Goal: Information Seeking & Learning: Learn about a topic

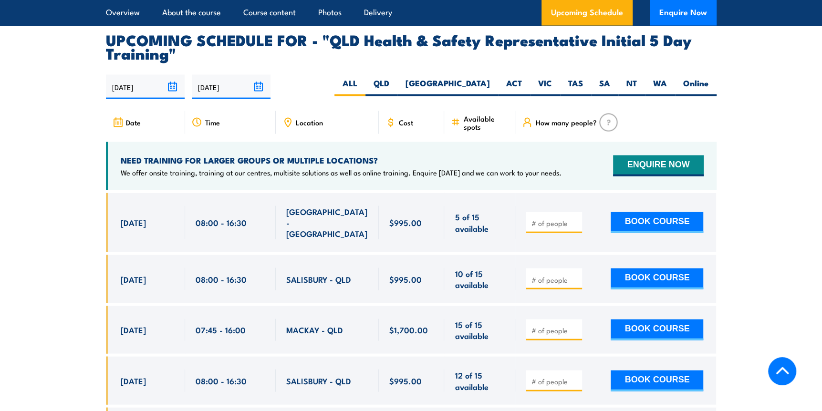
scroll to position [1766, 0]
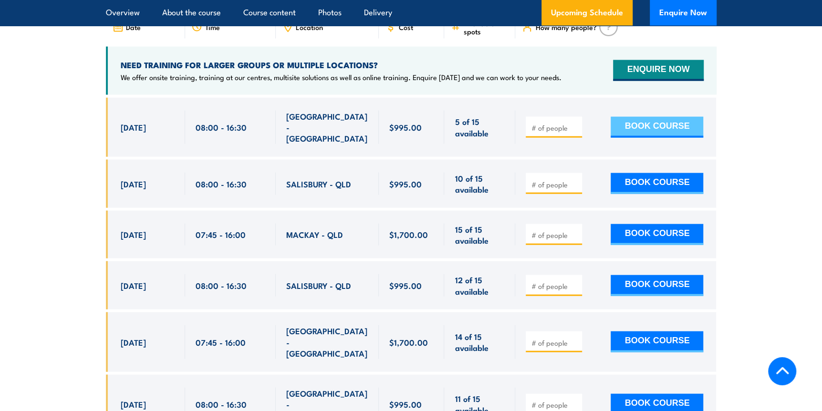
click at [660, 117] on button "BOOK COURSE" at bounding box center [657, 127] width 93 height 21
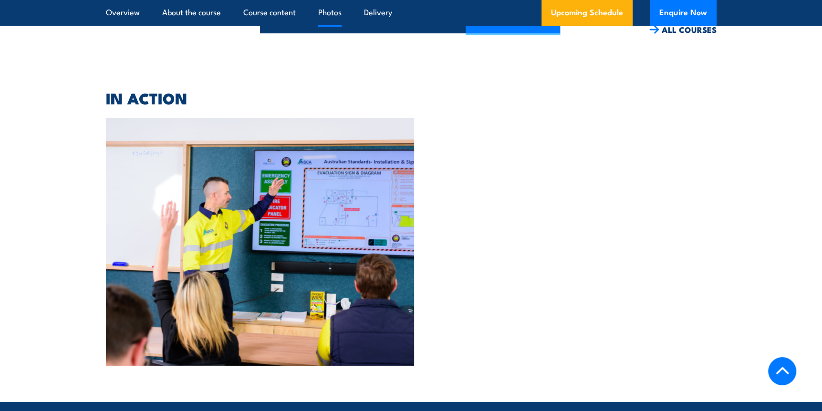
scroll to position [3146, 0]
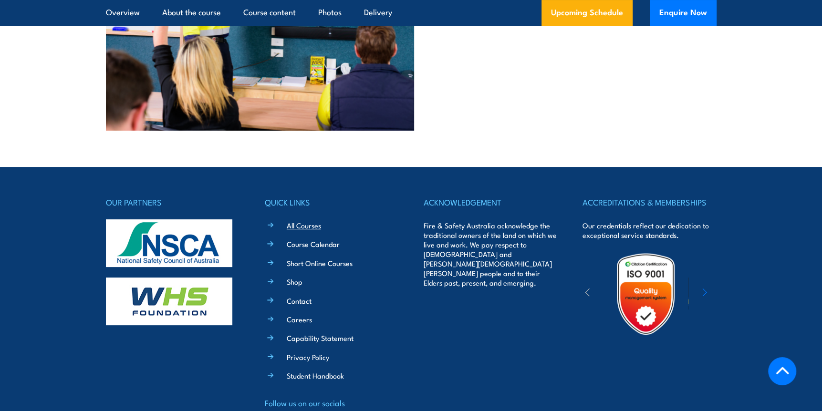
type input "1"
click at [304, 220] on link "All Courses" at bounding box center [304, 225] width 34 height 10
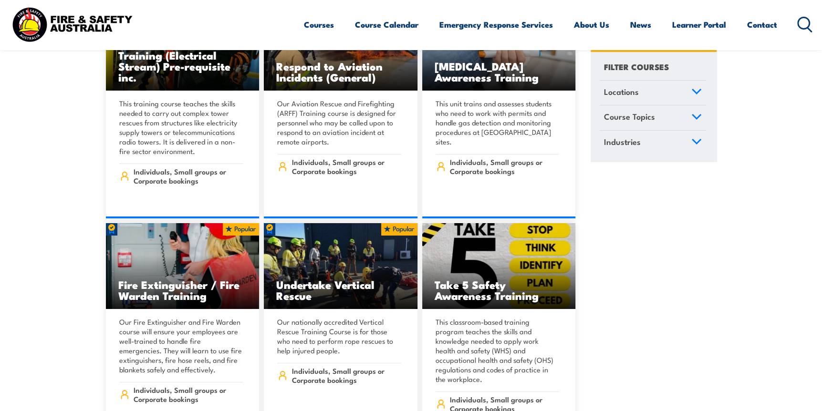
scroll to position [2720, 0]
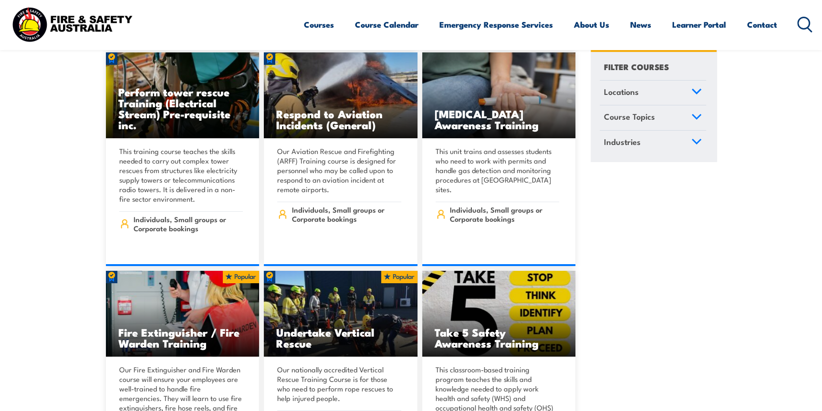
click at [624, 91] on span "Locations" at bounding box center [621, 91] width 35 height 13
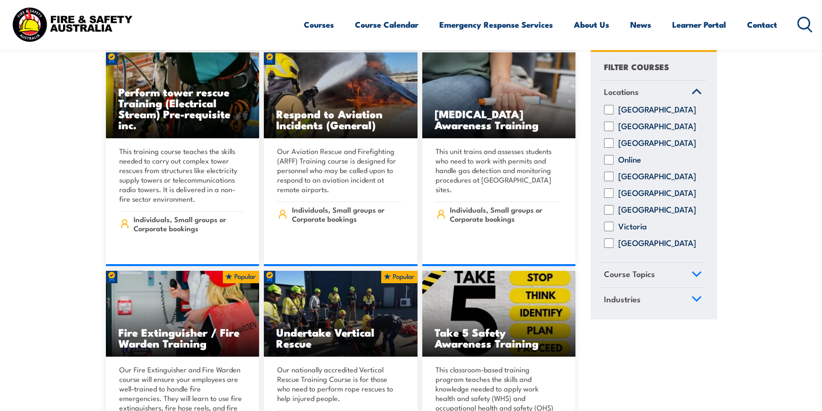
click at [610, 182] on input "[GEOGRAPHIC_DATA]" at bounding box center [609, 177] width 10 height 10
checkbox input "true"
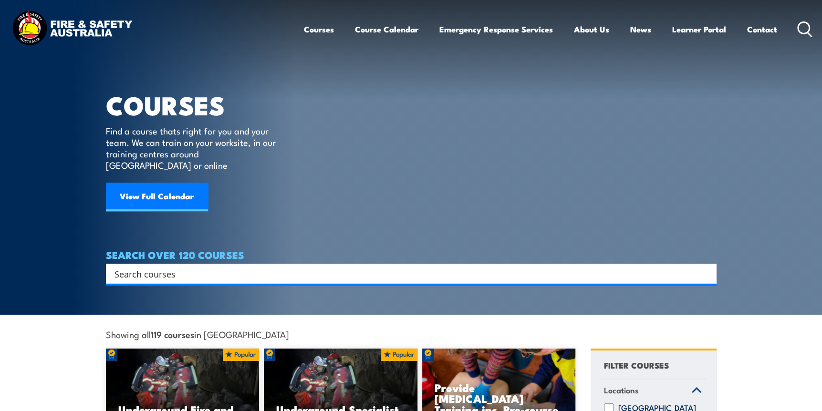
click at [185, 267] on input "Search input" at bounding box center [405, 274] width 581 height 14
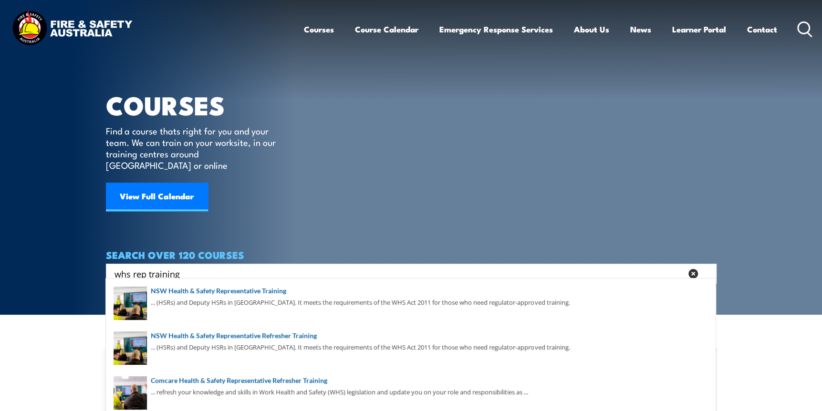
type input "whs rep training"
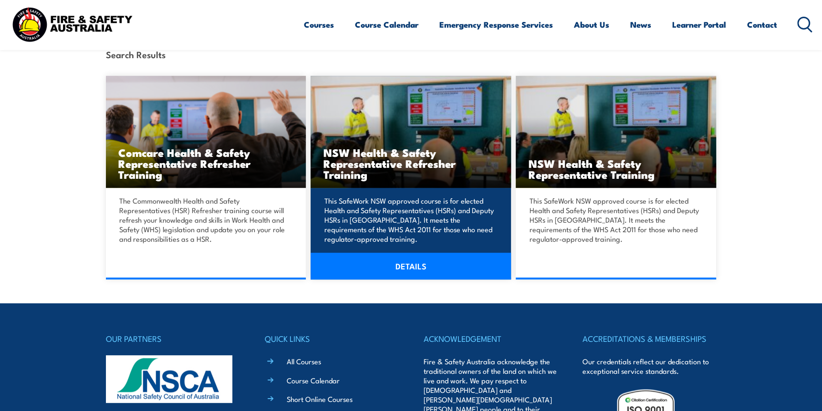
scroll to position [435, 0]
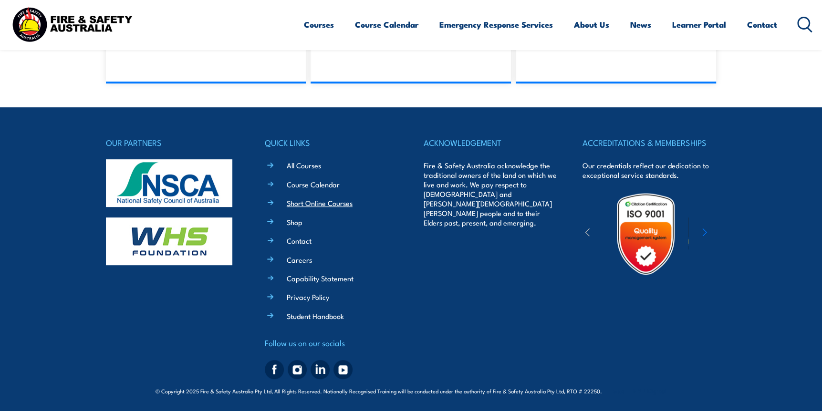
click at [323, 205] on link "Short Online Courses" at bounding box center [320, 203] width 66 height 10
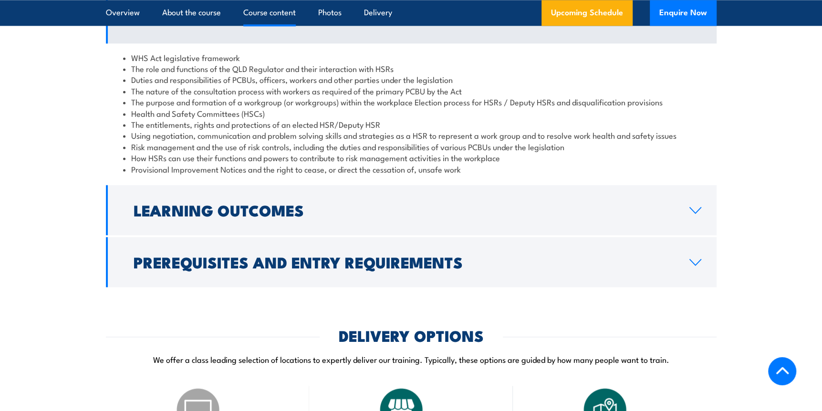
scroll to position [1002, 0]
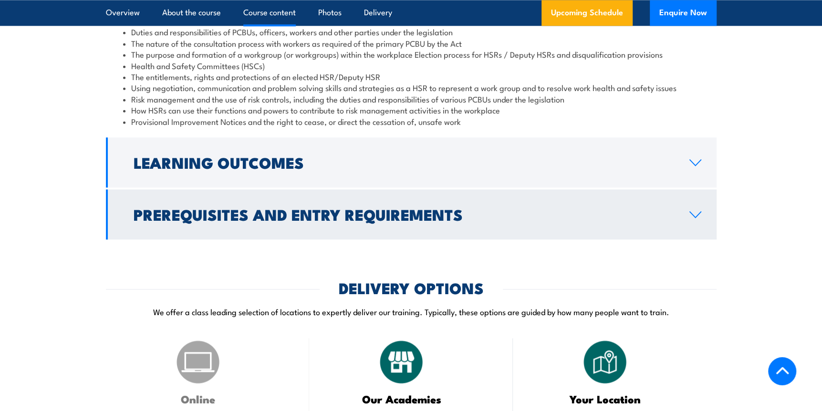
click at [371, 221] on h2 "Prerequisites and Entry Requirements" at bounding box center [404, 214] width 541 height 13
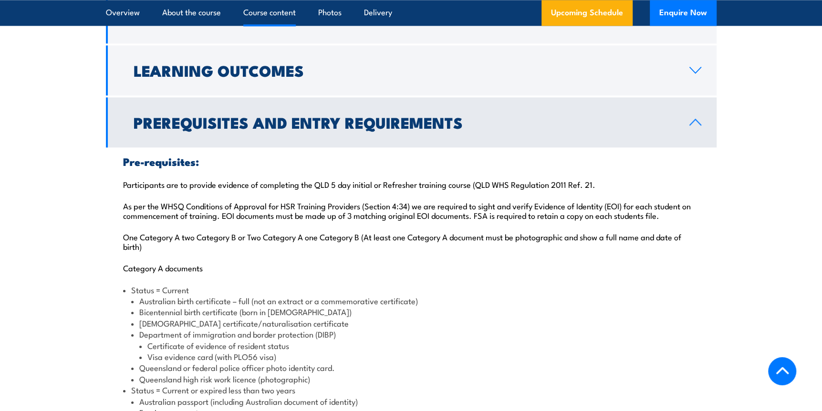
scroll to position [907, 0]
